Goal: Information Seeking & Learning: Learn about a topic

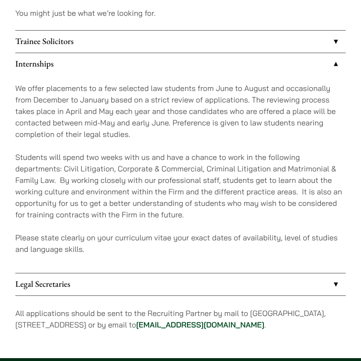
scroll to position [723, 0]
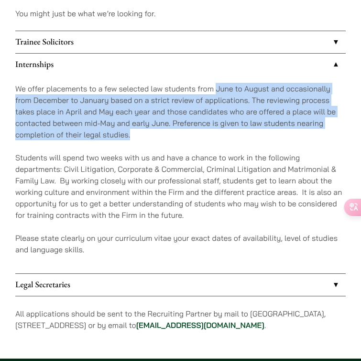
drag, startPoint x: 216, startPoint y: 75, endPoint x: 254, endPoint y: 120, distance: 58.7
click at [254, 120] on p "We offer placements to a few selected law students from June to August and occa…" at bounding box center [180, 111] width 330 height 57
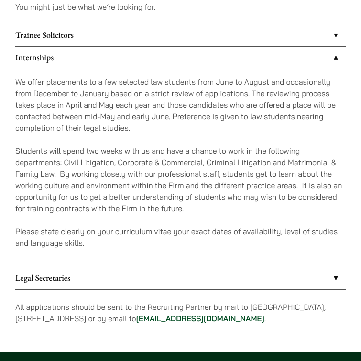
scroll to position [729, 0]
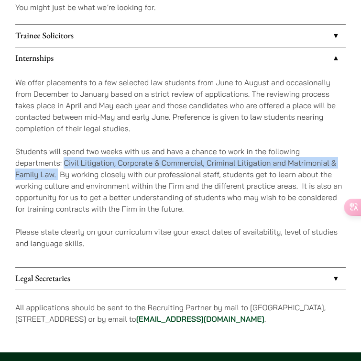
drag, startPoint x: 63, startPoint y: 152, endPoint x: 58, endPoint y: 164, distance: 12.6
click at [58, 164] on p "Students will spend two weeks with us and have a chance to work in the followin…" at bounding box center [180, 179] width 330 height 69
copy p "Civil Litigation, Corporate & Commercial, Criminal Litigation and Matrimonial &…"
click at [304, 154] on p "Students will spend two weeks with us and have a chance to work in the followin…" at bounding box center [180, 179] width 330 height 69
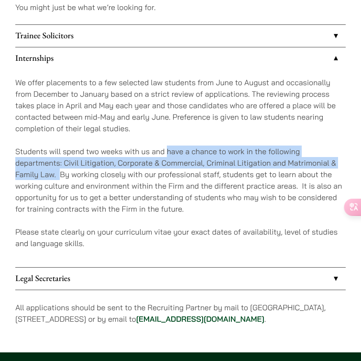
drag, startPoint x: 167, startPoint y: 139, endPoint x: 59, endPoint y: 164, distance: 110.4
click at [59, 164] on p "Students will spend two weeks with us and have a chance to work in the followin…" at bounding box center [180, 179] width 330 height 69
copy p "have a chance to work in the following departments: Civil Litigation, Corporate…"
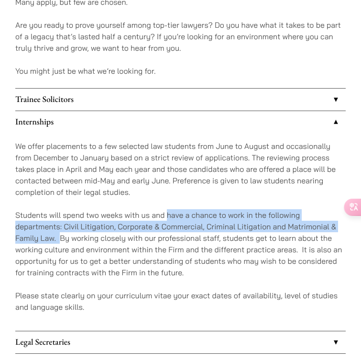
scroll to position [675, 0]
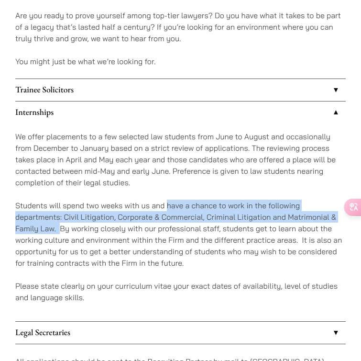
click at [182, 101] on link "Internships" at bounding box center [180, 112] width 330 height 22
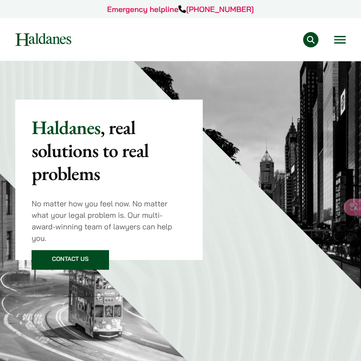
click at [334, 44] on button "Open menu" at bounding box center [339, 40] width 11 height 8
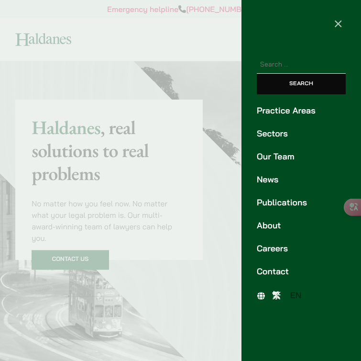
click at [283, 155] on link "Our Team" at bounding box center [301, 156] width 89 height 13
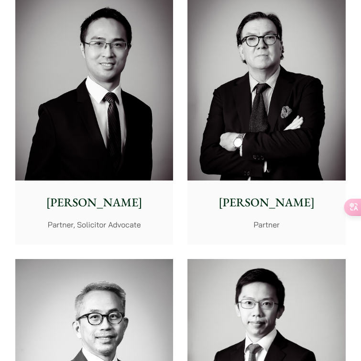
scroll to position [1346, 0]
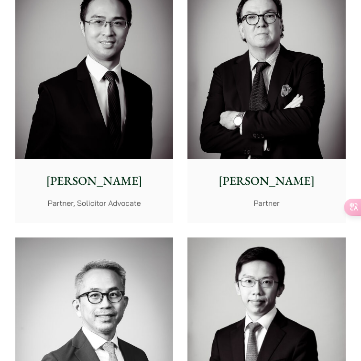
click at [131, 110] on img at bounding box center [94, 59] width 158 height 197
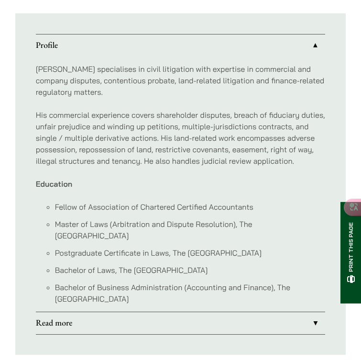
scroll to position [710, 0]
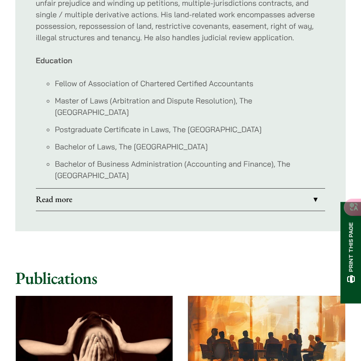
click at [133, 188] on link "Read more" at bounding box center [181, 199] width 290 height 22
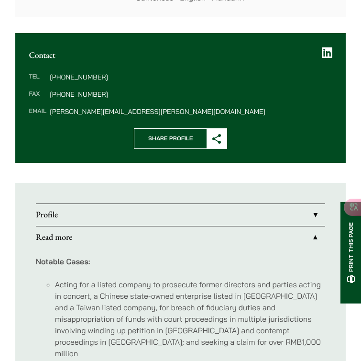
click at [132, 204] on link "Profile" at bounding box center [181, 215] width 290 height 22
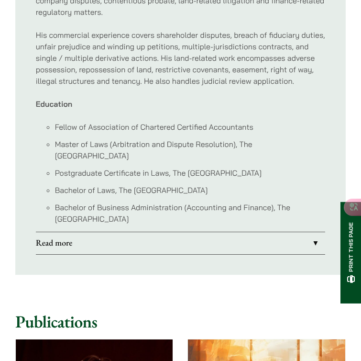
scroll to position [668, 0]
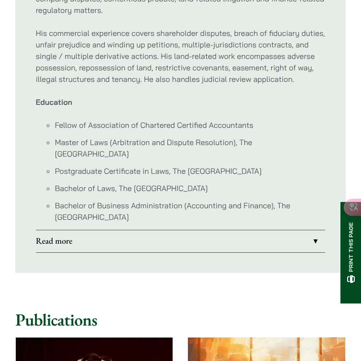
click at [132, 230] on link "Read more" at bounding box center [181, 241] width 290 height 22
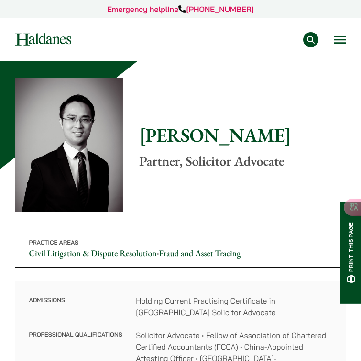
click at [219, 203] on div "Home » Lawyers » [PERSON_NAME] [PERSON_NAME] Partner, Solicitor Advocate Practi…" at bounding box center [180, 255] width 330 height 357
